Goal: Task Accomplishment & Management: Manage account settings

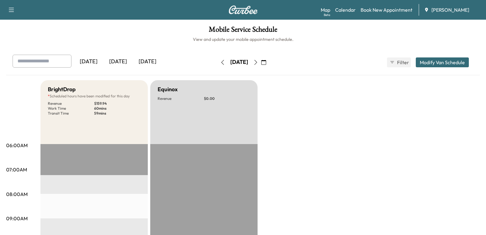
click at [120, 60] on div "[DATE]" at bounding box center [117, 62] width 29 height 14
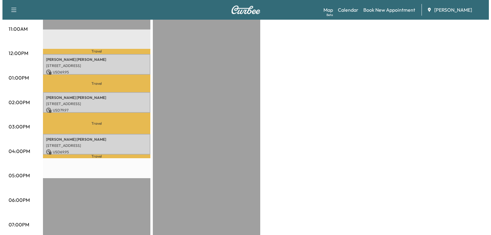
scroll to position [245, 0]
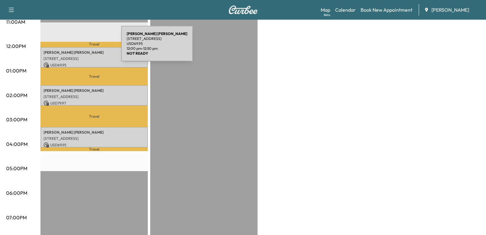
click at [75, 47] on div "[PERSON_NAME] [STREET_ADDRESS] USD 69.95 12:00 pm - 12:50 pm" at bounding box center [94, 57] width 107 height 21
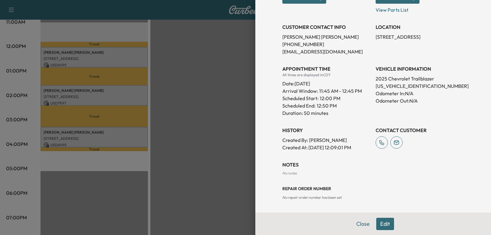
scroll to position [79, 0]
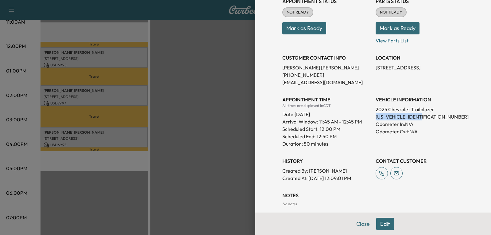
drag, startPoint x: 370, startPoint y: 117, endPoint x: 423, endPoint y: 116, distance: 53.4
click at [423, 116] on div "Appointment Status NOT READY Mark as Ready Parts Status NOT READY Mark as Ready…" at bounding box center [373, 87] width 182 height 189
copy p "[US_VEHICLE_IDENTIFICATION_NUMBER]"
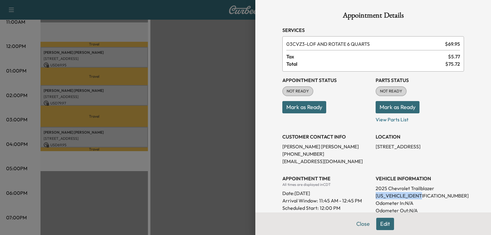
scroll to position [0, 0]
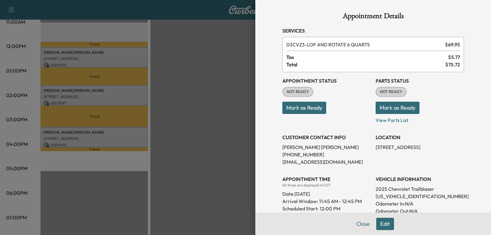
click at [228, 166] on div at bounding box center [245, 117] width 491 height 235
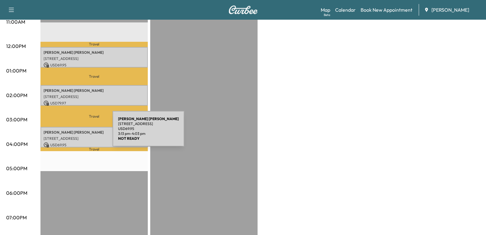
click at [67, 132] on div "[PERSON_NAME] [STREET_ADDRESS] USD 69.95 3:13 pm - 4:03 pm" at bounding box center [94, 137] width 107 height 21
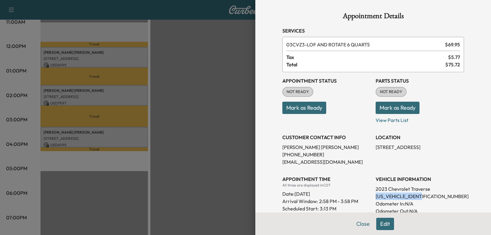
drag, startPoint x: 370, startPoint y: 195, endPoint x: 420, endPoint y: 195, distance: 50.0
click at [420, 195] on div "Appointment Status NOT READY Mark as Ready Parts Status NOT READY Mark as Ready…" at bounding box center [373, 174] width 182 height 204
copy p "[US_VEHICLE_IDENTIFICATION_NUMBER]"
click at [199, 75] on div at bounding box center [245, 117] width 491 height 235
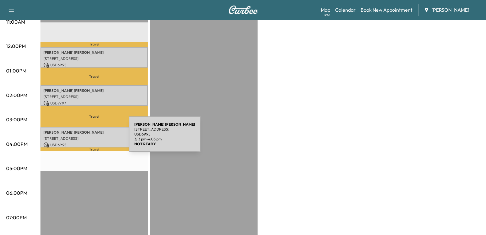
click at [83, 138] on p "[STREET_ADDRESS]" at bounding box center [94, 138] width 101 height 5
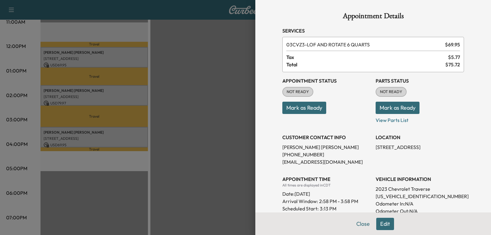
click at [213, 56] on div at bounding box center [245, 117] width 491 height 235
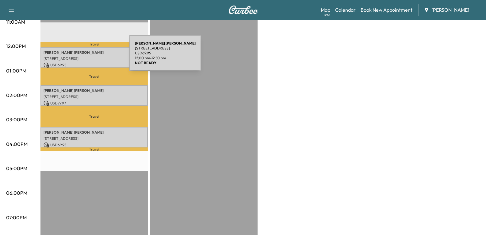
click at [83, 57] on p "[STREET_ADDRESS]" at bounding box center [94, 58] width 101 height 5
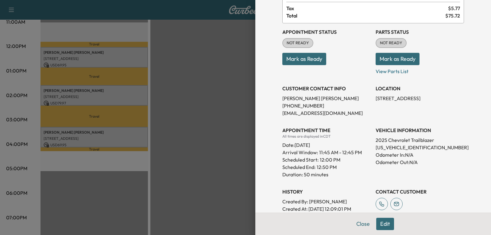
scroll to position [110, 0]
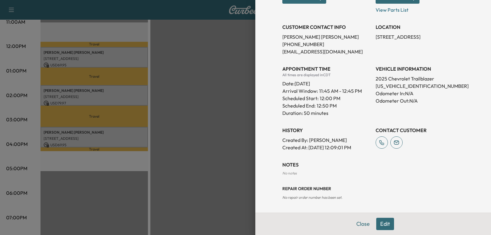
click at [197, 121] on div at bounding box center [245, 117] width 491 height 235
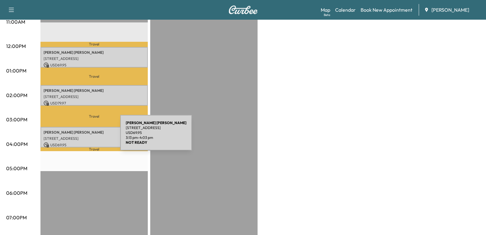
click at [74, 136] on p "[STREET_ADDRESS]" at bounding box center [94, 138] width 101 height 5
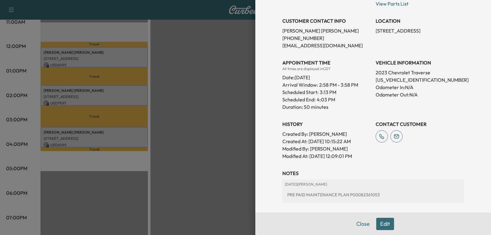
scroll to position [123, 0]
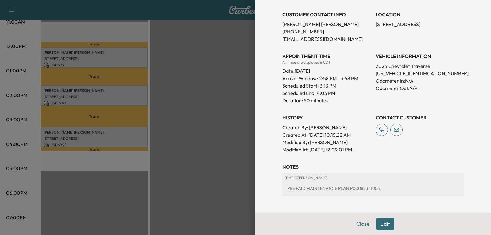
click at [204, 142] on div at bounding box center [245, 117] width 491 height 235
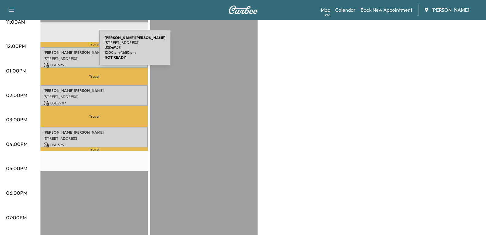
click at [53, 51] on p "[PERSON_NAME]" at bounding box center [94, 52] width 101 height 5
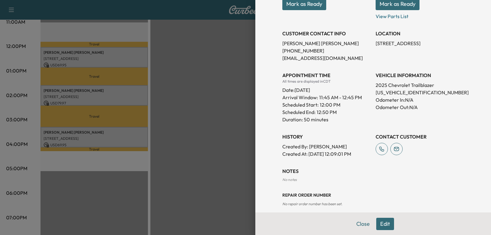
scroll to position [110, 0]
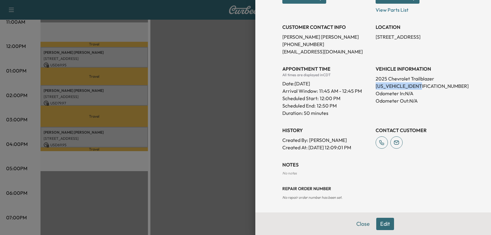
drag, startPoint x: 371, startPoint y: 86, endPoint x: 422, endPoint y: 86, distance: 51.2
click at [422, 86] on div "Appointment Status NOT READY Mark as Ready Parts Status NOT READY Mark as Ready…" at bounding box center [373, 56] width 182 height 189
copy p "[US_VEHICLE_IDENTIFICATION_NUMBER]"
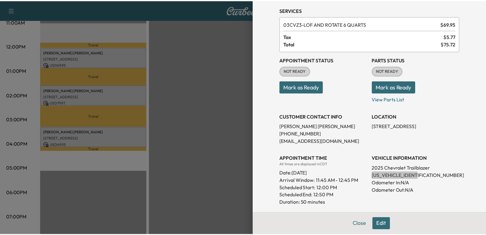
scroll to position [61, 0]
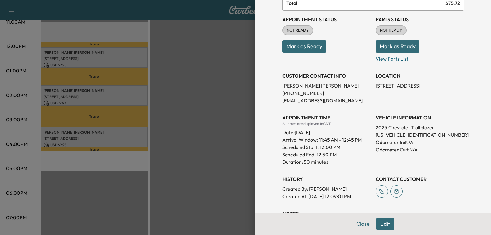
click at [205, 109] on div at bounding box center [245, 117] width 491 height 235
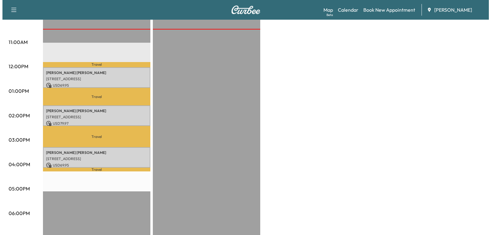
scroll to position [215, 0]
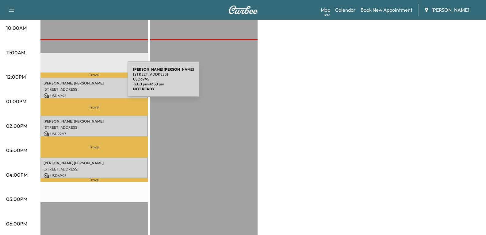
click at [82, 83] on p "[PERSON_NAME]" at bounding box center [94, 83] width 101 height 5
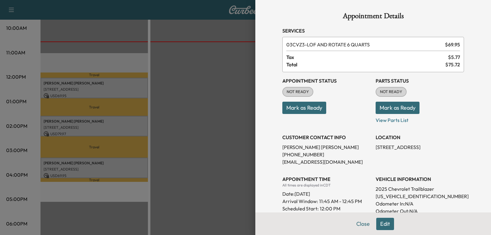
click at [171, 86] on div at bounding box center [245, 117] width 491 height 235
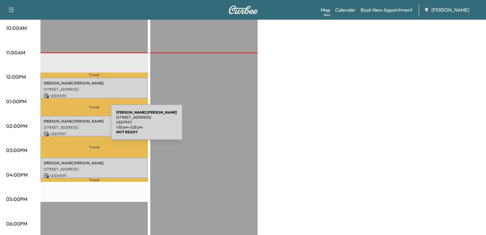
click at [65, 126] on p "[STREET_ADDRESS]" at bounding box center [94, 127] width 101 height 5
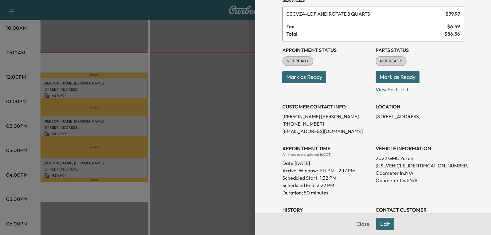
scroll to position [0, 0]
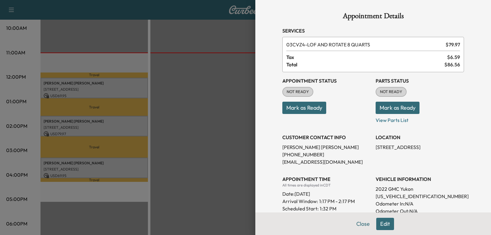
click at [208, 95] on div at bounding box center [245, 117] width 491 height 235
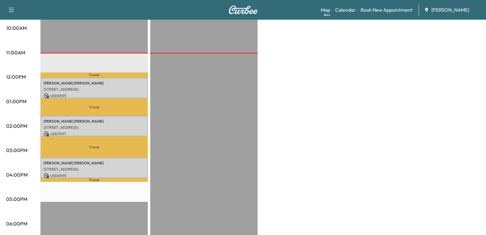
click at [309, 119] on div "BrightDrop Revenue $ 219.87 Work Time 150 mins Transit Time 118 mins Travel [PE…" at bounding box center [261, 95] width 440 height 460
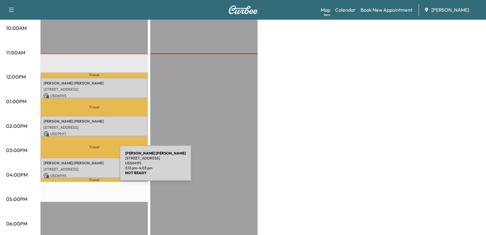
click at [74, 167] on p "[STREET_ADDRESS]" at bounding box center [94, 169] width 101 height 5
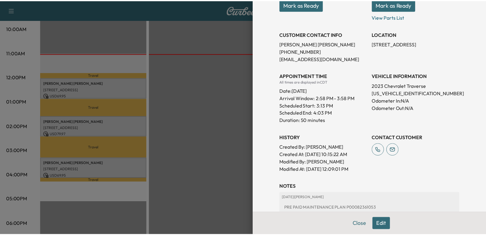
scroll to position [92, 0]
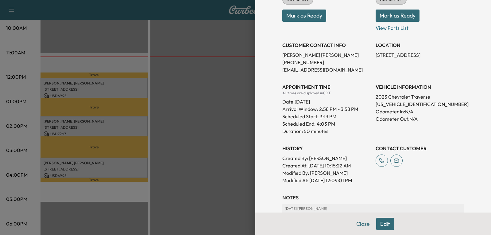
click at [91, 84] on div at bounding box center [245, 117] width 491 height 235
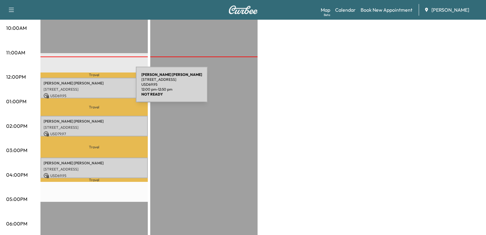
click at [90, 88] on p "[STREET_ADDRESS]" at bounding box center [94, 89] width 101 height 5
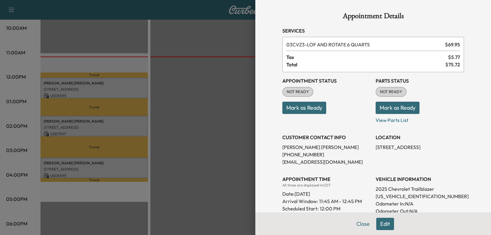
click at [157, 37] on div at bounding box center [245, 117] width 491 height 235
